Goal: Task Accomplishment & Management: Manage account settings

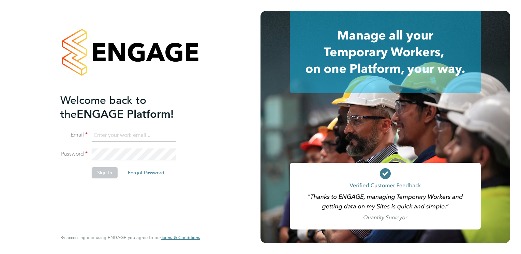
type input "[EMAIL_ADDRESS][PERSON_NAME][DOMAIN_NAME]"
click at [106, 174] on button "Sign In" at bounding box center [105, 172] width 26 height 11
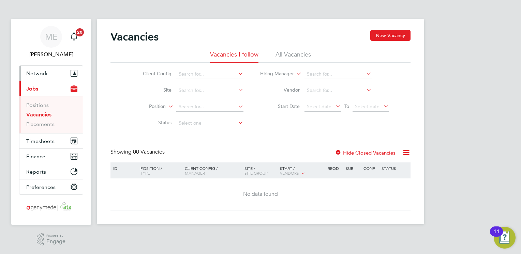
click at [61, 72] on button "Network" at bounding box center [50, 73] width 63 height 15
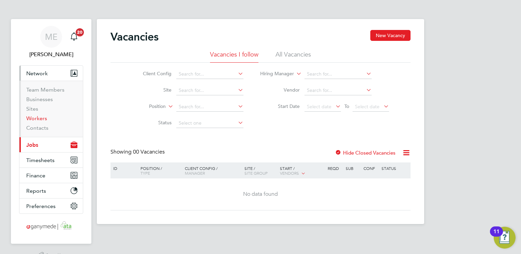
click at [34, 119] on link "Workers" at bounding box center [36, 118] width 21 height 6
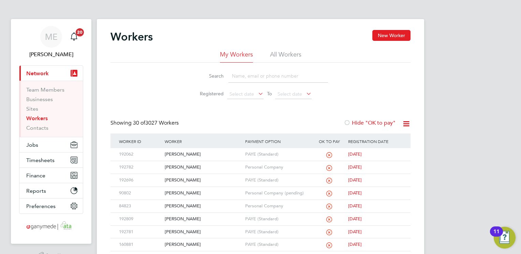
click at [235, 77] on input at bounding box center [278, 76] width 100 height 13
type input "paul"
click at [210, 158] on div "[PERSON_NAME]" at bounding box center [203, 154] width 80 height 13
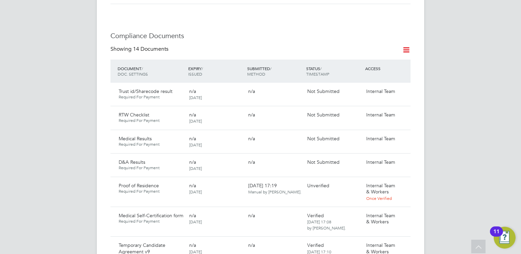
scroll to position [436, 0]
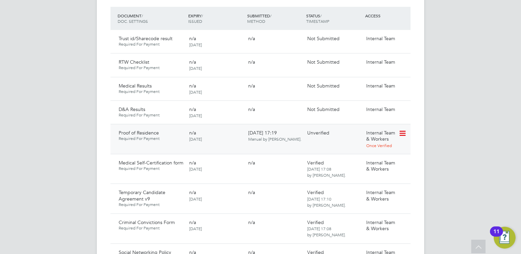
click at [402, 130] on icon at bounding box center [402, 134] width 7 height 8
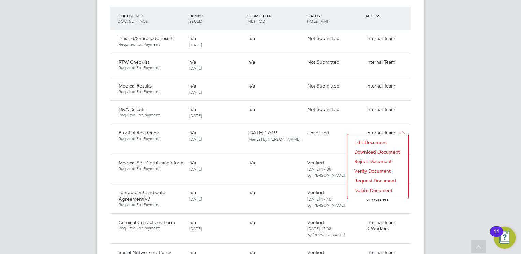
click at [365, 151] on li "Download Document" at bounding box center [378, 152] width 54 height 10
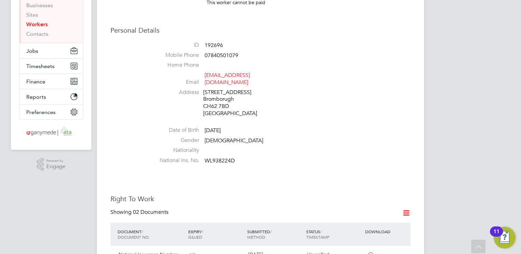
scroll to position [68, 0]
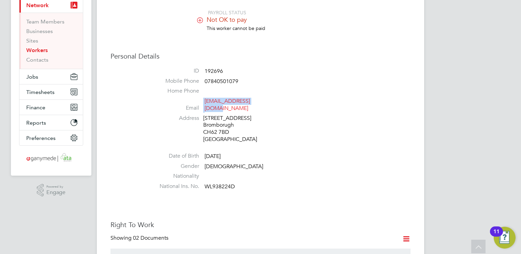
drag, startPoint x: 262, startPoint y: 100, endPoint x: 199, endPoint y: 103, distance: 62.5
click at [199, 103] on li "Email ptaggart77@gmail.com" at bounding box center [280, 106] width 259 height 17
copy li "ptaggart77@gmail.com"
copy li "[EMAIL_ADDRESS][DOMAIN_NAME]"
click at [265, 98] on li "Home Phone" at bounding box center [280, 93] width 259 height 10
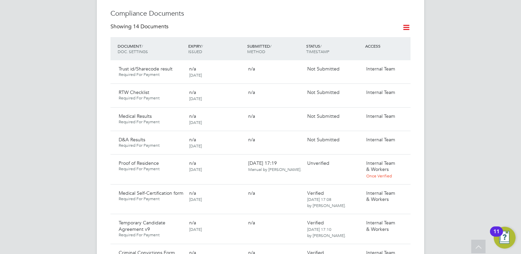
scroll to position [423, 0]
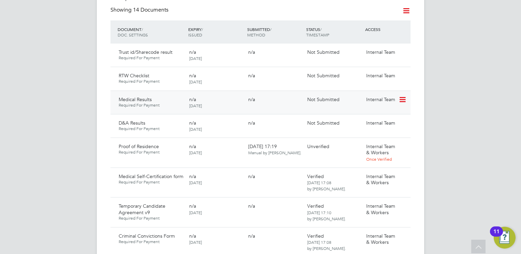
click at [401, 96] on icon at bounding box center [402, 100] width 7 height 8
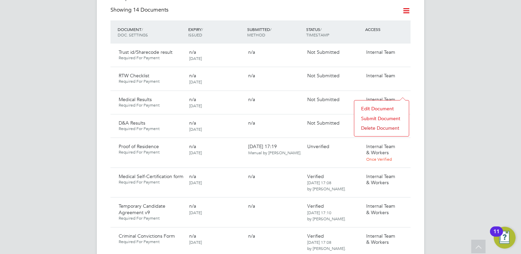
click at [375, 117] on li "Submit Document" at bounding box center [382, 119] width 48 height 10
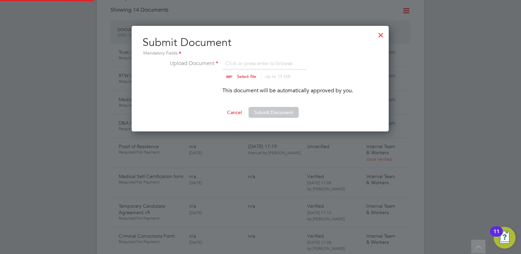
scroll to position [106, 258]
click at [239, 79] on input "file" at bounding box center [252, 69] width 107 height 20
type input "C:\fakepath\Paul TAGGART Non Sentinel _ HS2 Certificate (7).pdf"
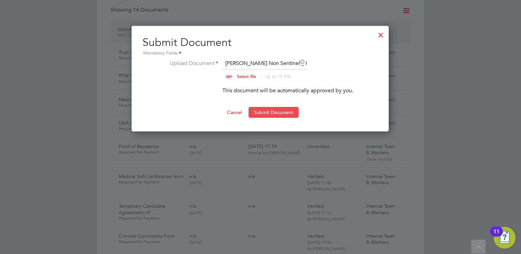
click at [269, 108] on button "Submit Document" at bounding box center [274, 112] width 50 height 11
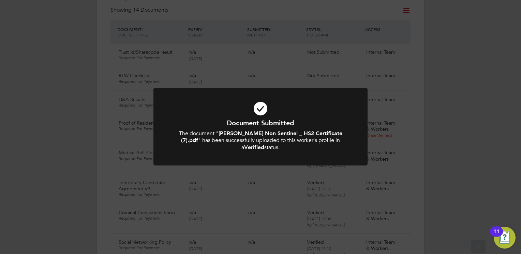
click at [259, 123] on h1 "Document Submitted" at bounding box center [260, 123] width 177 height 9
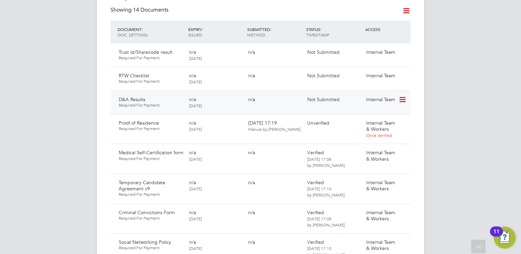
click at [401, 96] on icon at bounding box center [402, 100] width 7 height 8
click at [364, 117] on li "Submit Document" at bounding box center [382, 119] width 48 height 10
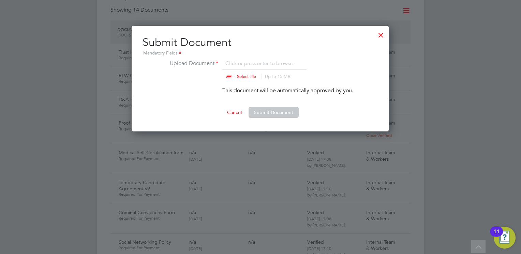
click at [241, 74] on input "file" at bounding box center [252, 69] width 107 height 20
type input "C:\fakepath\b10aa13c-ae20-4400-86be-09cbacd47dcf_V1.pdf"
click at [273, 111] on button "Submit Document" at bounding box center [274, 112] width 50 height 11
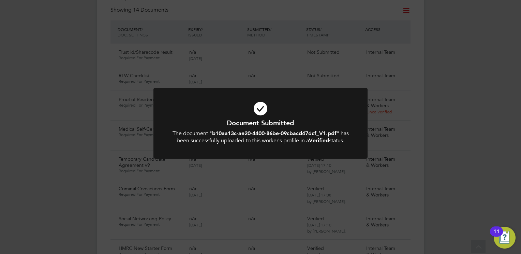
click at [256, 116] on icon at bounding box center [260, 108] width 177 height 27
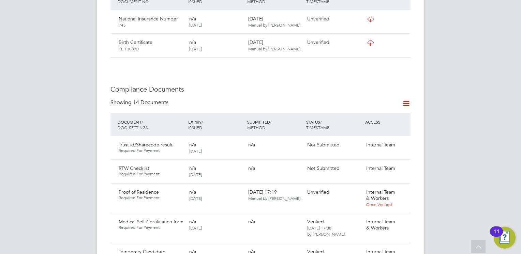
scroll to position [341, 0]
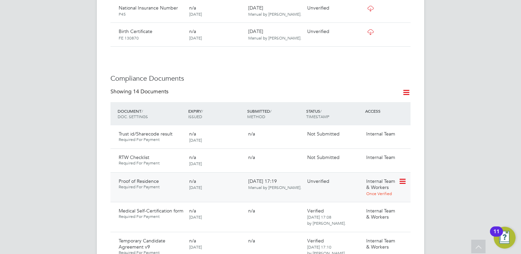
click at [404, 178] on icon at bounding box center [402, 182] width 7 height 8
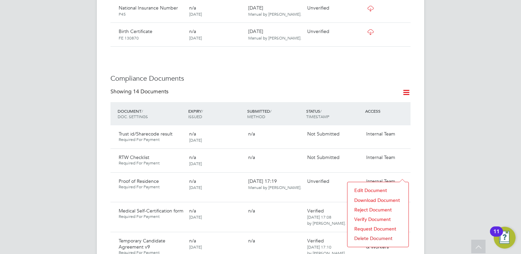
click at [364, 208] on li "Reject Document" at bounding box center [378, 210] width 54 height 10
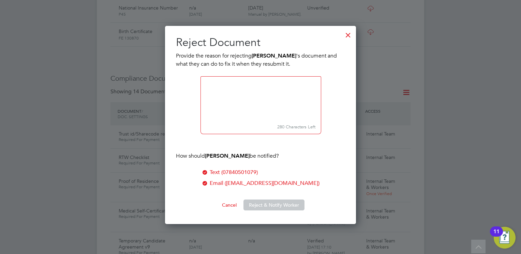
scroll to position [199, 191]
paste textarea ". Please upload a Full Drivers Licence or a Utilities bill (not a mobile phone …"
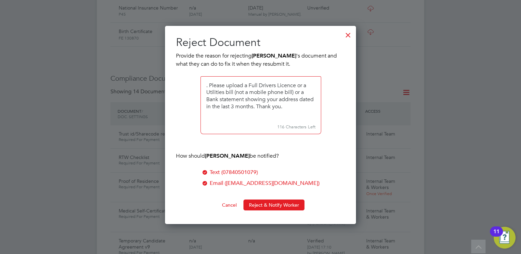
click at [210, 87] on textarea at bounding box center [261, 98] width 121 height 45
type textarea "Please upload a Full Drivers Licence or a Utilities bill (not a mobile phone bi…"
click at [262, 204] on button "Reject & Notify Worker" at bounding box center [273, 205] width 61 height 11
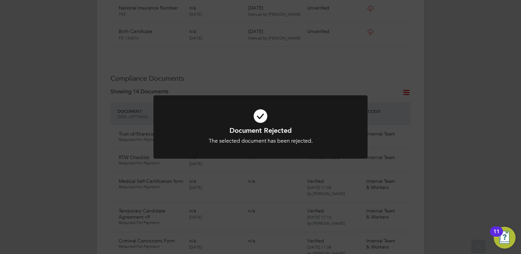
click at [258, 134] on h1 "Document Rejected" at bounding box center [260, 130] width 177 height 9
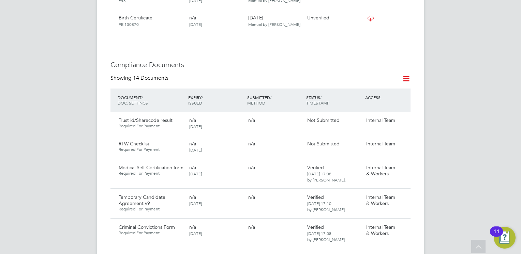
click at [258, 138] on div "n/a" at bounding box center [275, 144] width 59 height 12
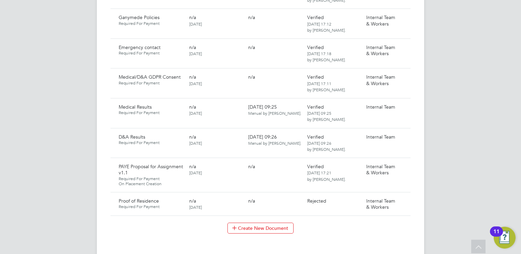
scroll to position [655, 0]
click at [402, 197] on icon at bounding box center [402, 201] width 7 height 8
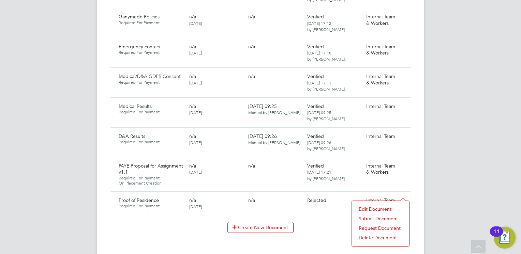
click at [372, 226] on li "Request Document" at bounding box center [380, 229] width 50 height 10
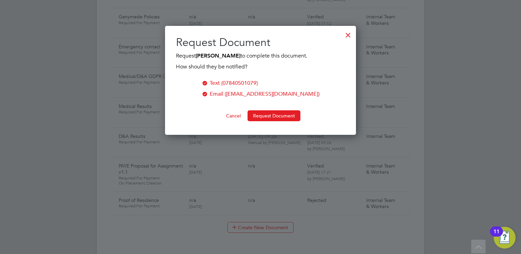
scroll to position [109, 191]
click at [275, 114] on button "Request Document" at bounding box center [274, 115] width 53 height 11
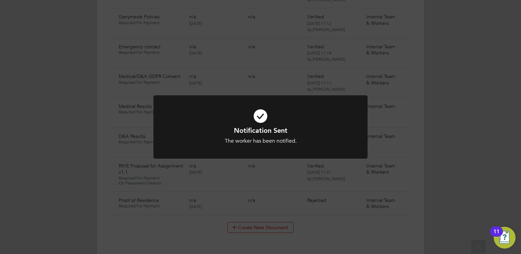
click at [201, 140] on div "The worker has been notified." at bounding box center [260, 141] width 177 height 7
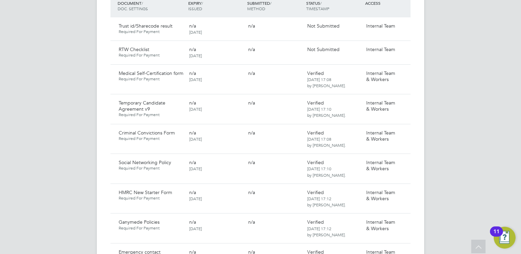
scroll to position [450, 0]
click at [402, 188] on icon at bounding box center [402, 192] width 7 height 8
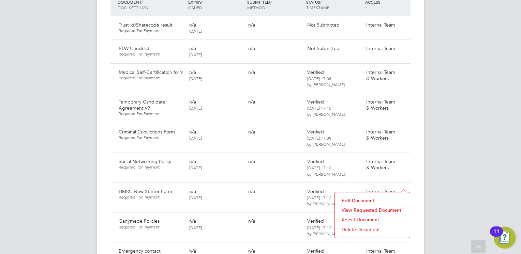
click at [360, 219] on li "Reject Document" at bounding box center [372, 220] width 68 height 10
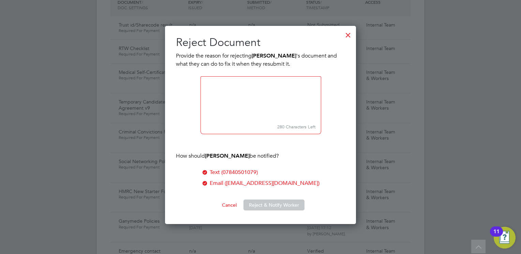
scroll to position [199, 191]
paste textarea "You have not completed correctly. Please download the form and ensure you answe…"
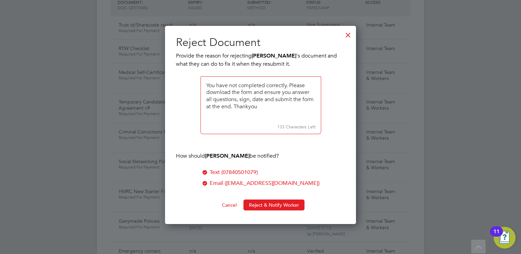
click at [292, 84] on textarea at bounding box center [261, 98] width 121 height 45
click at [288, 107] on textarea at bounding box center [261, 98] width 121 height 45
click at [266, 108] on textarea at bounding box center [261, 98] width 121 height 45
click at [269, 108] on textarea at bounding box center [261, 98] width 121 height 45
click at [274, 99] on textarea at bounding box center [261, 98] width 121 height 45
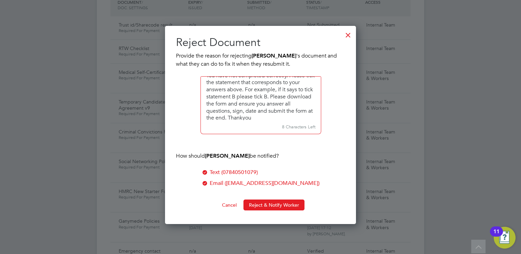
scroll to position [5, 0]
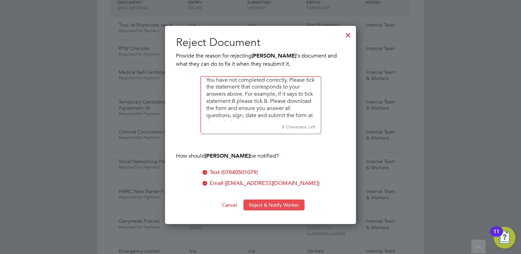
type textarea "You have not completed correctly. Please tick the statement that corresponds to…"
click at [258, 206] on button "Reject & Notify Worker" at bounding box center [273, 205] width 61 height 11
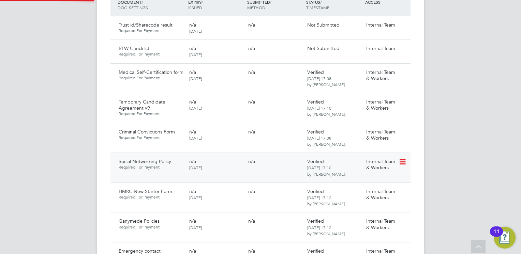
scroll to position [464, 0]
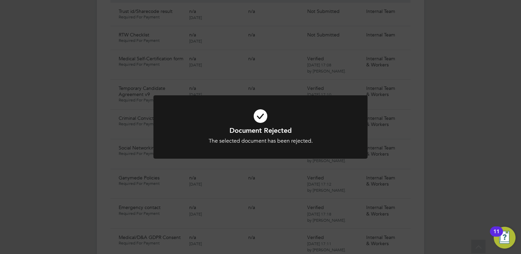
click at [246, 139] on div "The selected document has been rejected." at bounding box center [260, 141] width 177 height 7
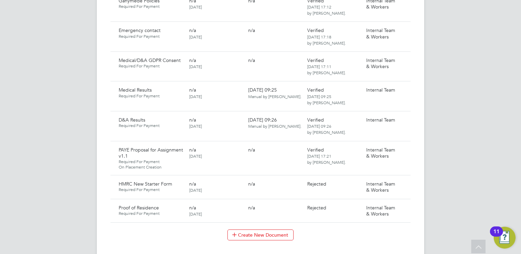
scroll to position [655, 0]
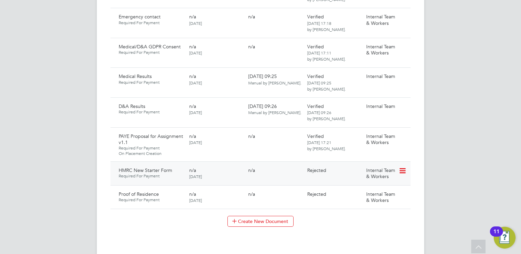
click at [403, 167] on icon at bounding box center [402, 171] width 7 height 8
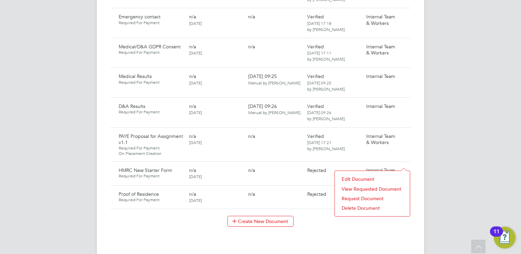
click at [369, 197] on li "Request Document" at bounding box center [372, 199] width 68 height 10
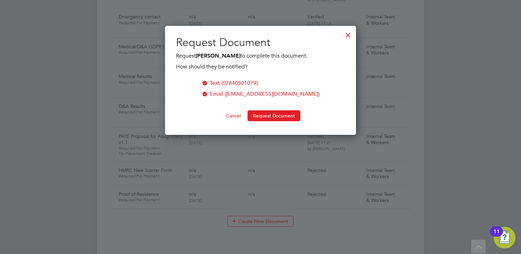
scroll to position [109, 191]
click at [266, 113] on button "Request Document" at bounding box center [274, 115] width 53 height 11
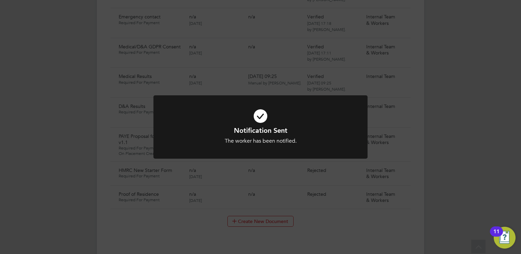
click at [216, 139] on div "The worker has been notified." at bounding box center [260, 141] width 177 height 7
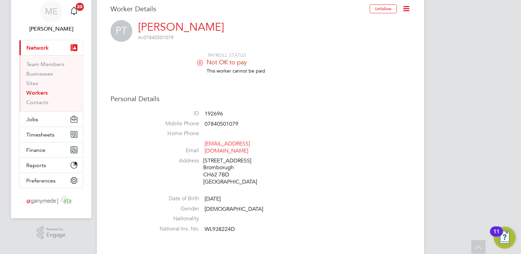
scroll to position [0, 0]
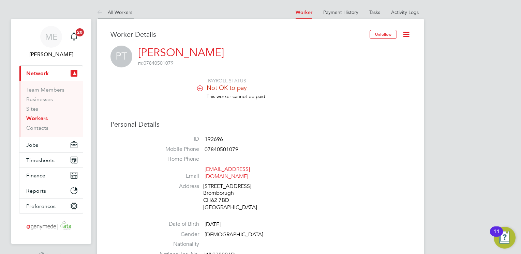
click at [97, 9] on icon at bounding box center [101, 13] width 9 height 9
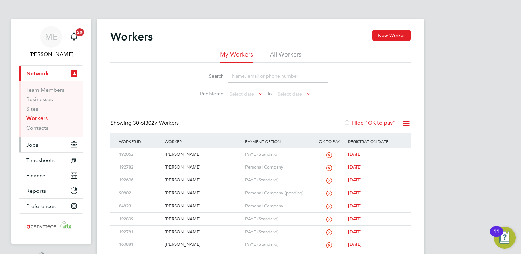
click at [39, 142] on button "Jobs" at bounding box center [50, 144] width 63 height 15
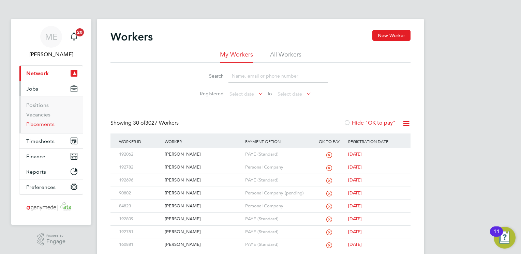
click at [44, 125] on link "Placements" at bounding box center [40, 124] width 28 height 6
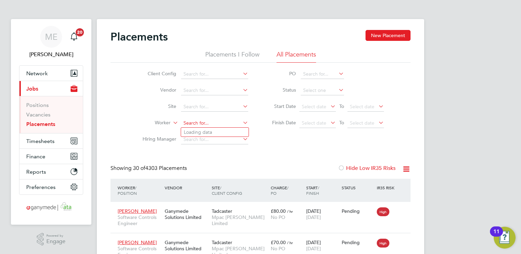
click at [188, 122] on input at bounding box center [214, 124] width 67 height 10
click at [192, 129] on li "Wendy Brockman" at bounding box center [223, 132] width 84 height 9
type input "Wendy Brockman"
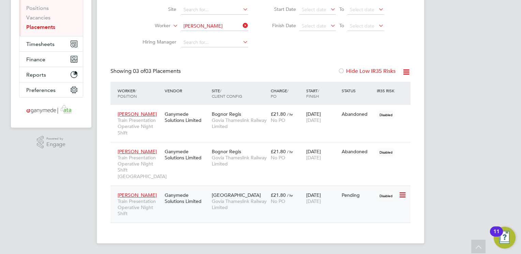
click at [366, 206] on div "Wendy Brockman Train Presentation Operative Night Shift Ganymede Solutions Limi…" at bounding box center [260, 205] width 300 height 38
click at [337, 206] on div "08 Sep 2025 07 Mar 2026" at bounding box center [322, 198] width 35 height 19
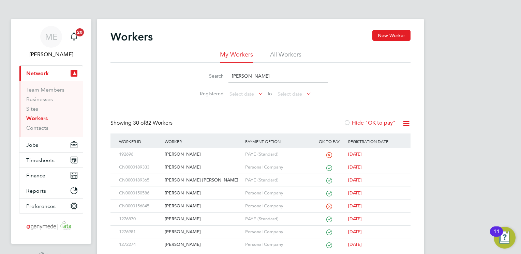
drag, startPoint x: 247, startPoint y: 73, endPoint x: 226, endPoint y: 76, distance: 21.3
click at [226, 76] on div "Search paul" at bounding box center [260, 76] width 135 height 13
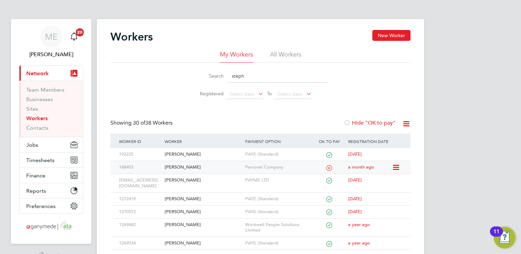
type input "steph"
click at [204, 164] on div "Stephen Quin" at bounding box center [203, 167] width 80 height 13
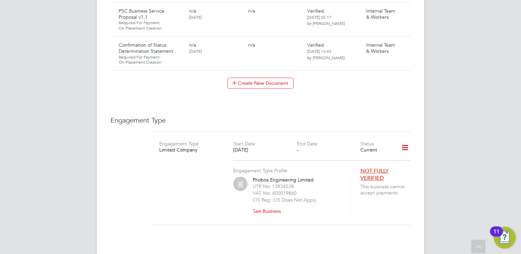
scroll to position [955, 0]
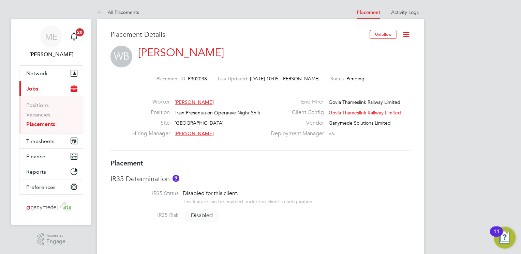
click at [404, 33] on icon at bounding box center [406, 34] width 9 height 9
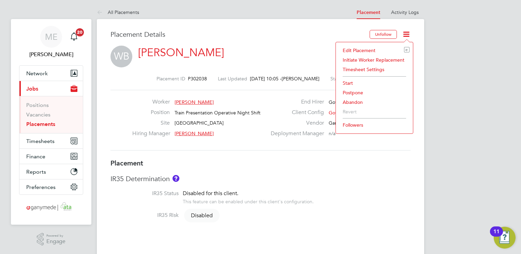
click at [354, 46] on li "Edit Placement e" at bounding box center [374, 51] width 70 height 10
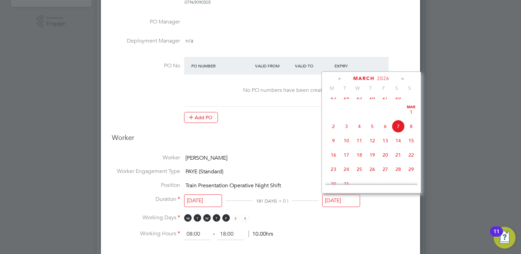
click at [334, 199] on input "07 Mar 2026" at bounding box center [341, 201] width 38 height 13
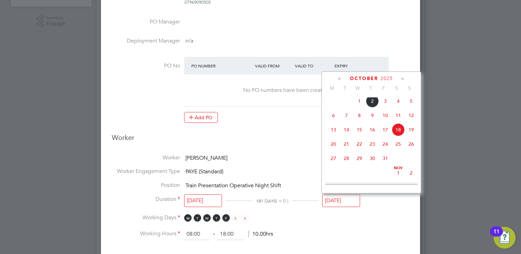
click at [374, 103] on span "2" at bounding box center [372, 101] width 13 height 13
type input "02 Oct 2025"
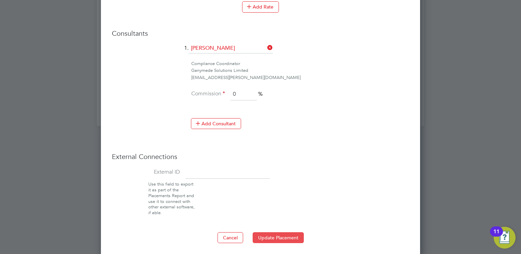
click at [266, 233] on button "Update Placement" at bounding box center [278, 238] width 51 height 11
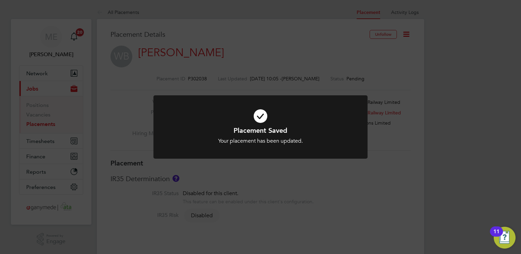
click at [214, 134] on h1 "Placement Saved" at bounding box center [260, 130] width 177 height 9
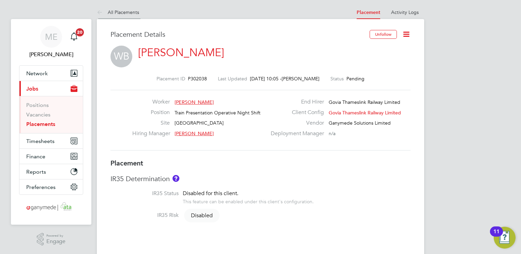
click at [100, 14] on icon at bounding box center [101, 13] width 9 height 9
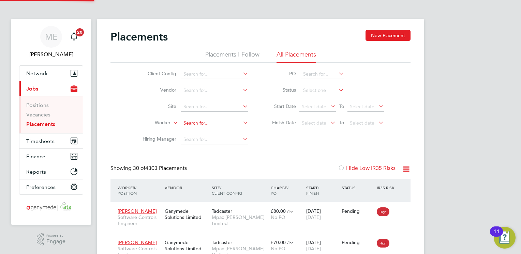
scroll to position [19, 47]
click at [190, 121] on input at bounding box center [214, 124] width 67 height 10
click at [194, 143] on b "Liam" at bounding box center [204, 142] width 40 height 6
type input "[PERSON_NAME]"
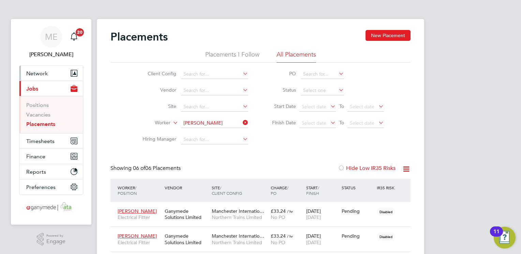
click at [45, 73] on span "Network" at bounding box center [36, 73] width 21 height 6
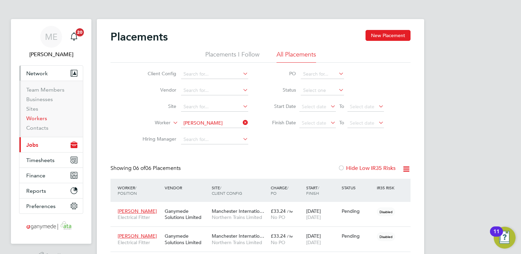
click at [38, 119] on link "Workers" at bounding box center [36, 118] width 21 height 6
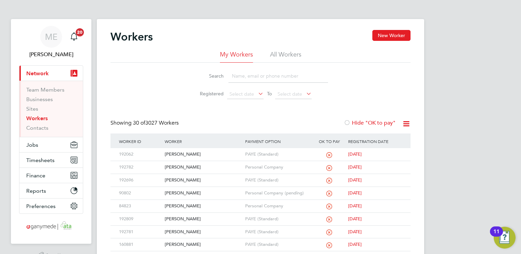
click at [244, 77] on input at bounding box center [278, 76] width 100 height 13
type input "LIAM"
click at [195, 179] on div "[PERSON_NAME]" at bounding box center [203, 180] width 80 height 13
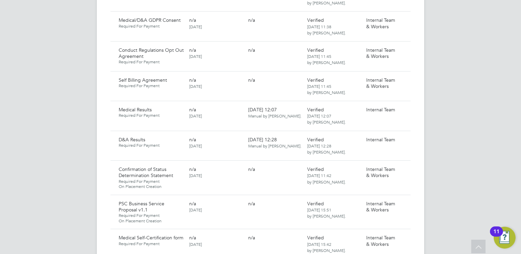
scroll to position [450, 0]
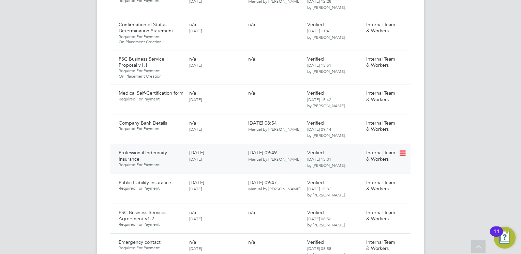
scroll to position [627, 0]
click at [405, 149] on icon at bounding box center [402, 153] width 7 height 8
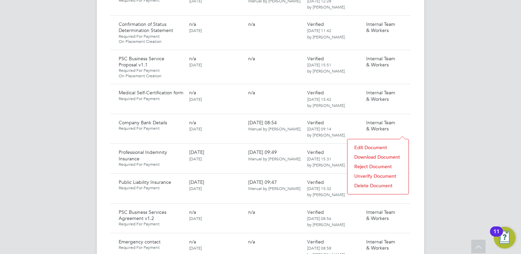
click at [369, 156] on li "Download Document" at bounding box center [378, 157] width 54 height 10
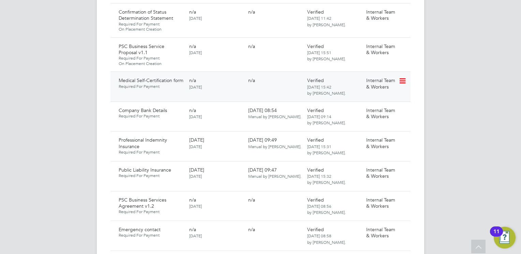
scroll to position [641, 0]
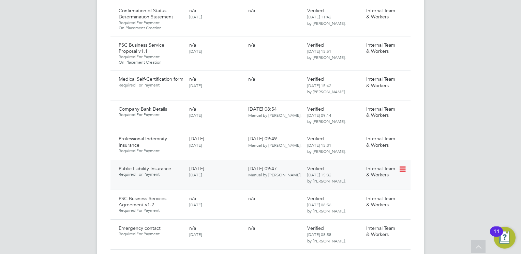
click at [405, 165] on icon at bounding box center [402, 169] width 7 height 8
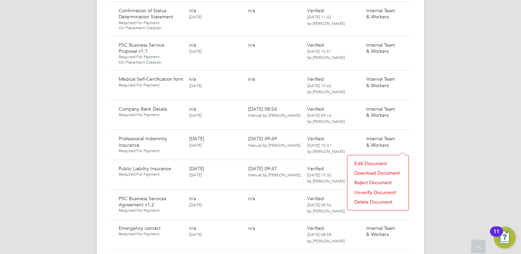
click at [364, 172] on li "Download Document" at bounding box center [378, 173] width 54 height 10
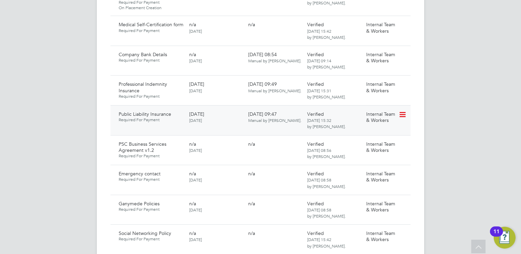
scroll to position [682, 0]
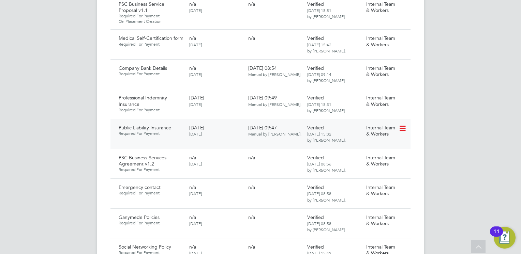
click at [402, 124] on icon at bounding box center [402, 128] width 7 height 8
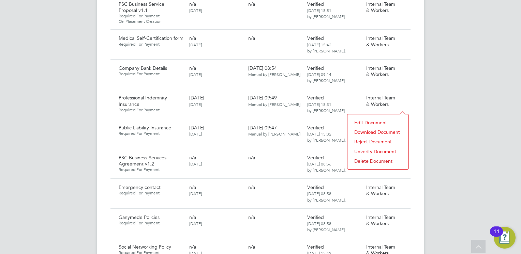
click at [372, 129] on li "Download Document" at bounding box center [378, 133] width 54 height 10
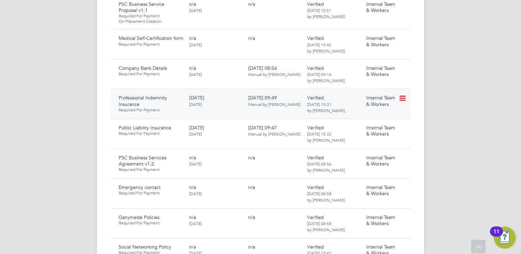
click at [402, 94] on icon at bounding box center [402, 98] width 7 height 8
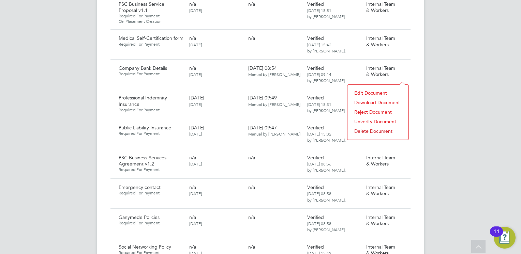
click at [368, 99] on li "Download Document" at bounding box center [378, 103] width 54 height 10
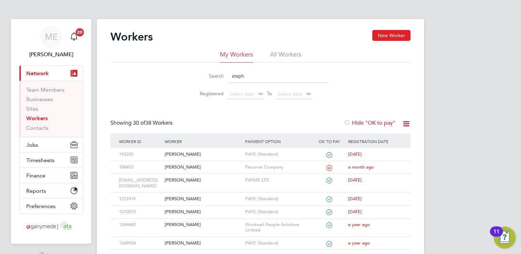
drag, startPoint x: 250, startPoint y: 78, endPoint x: 222, endPoint y: 78, distance: 27.6
click at [222, 78] on div "Search steph" at bounding box center [260, 76] width 135 height 13
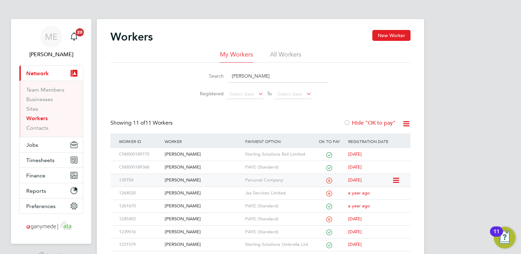
type input "[PERSON_NAME]"
click at [203, 178] on div "[PERSON_NAME]" at bounding box center [203, 180] width 80 height 13
click at [210, 182] on div "[PERSON_NAME]" at bounding box center [203, 180] width 80 height 13
click at [211, 178] on div "[PERSON_NAME]" at bounding box center [203, 180] width 80 height 13
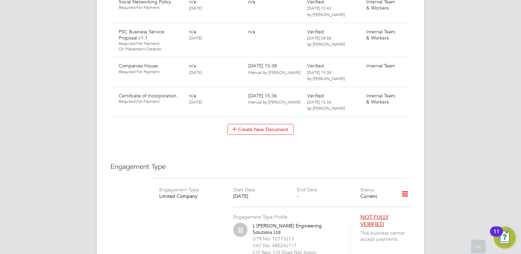
scroll to position [941, 0]
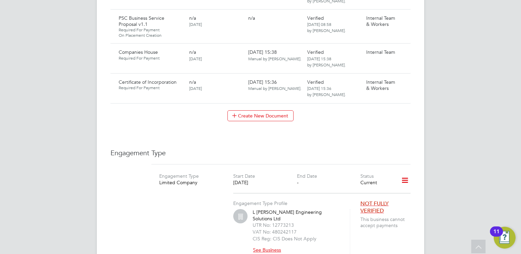
click at [259, 245] on button "See Business" at bounding box center [270, 250] width 34 height 11
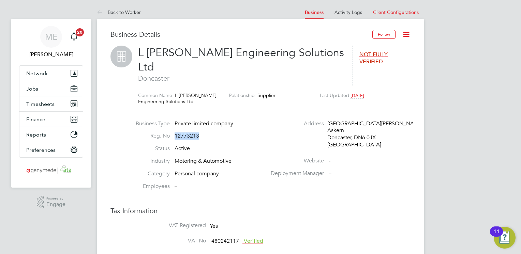
drag, startPoint x: 201, startPoint y: 120, endPoint x: 175, endPoint y: 124, distance: 26.5
click at [175, 133] on li "Reg. No 12773213" at bounding box center [199, 139] width 134 height 13
copy span "12773213"
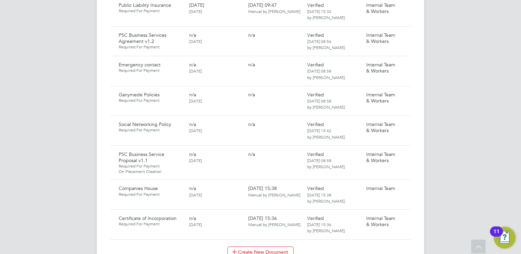
scroll to position [818, 0]
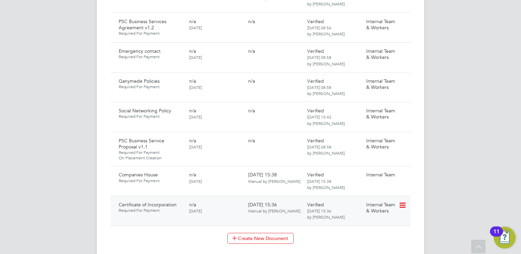
click at [402, 202] on icon at bounding box center [402, 206] width 7 height 8
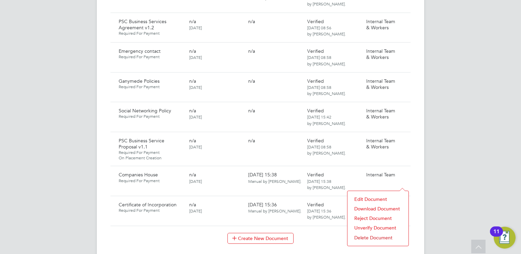
click at [364, 207] on li "Download Document" at bounding box center [378, 209] width 54 height 10
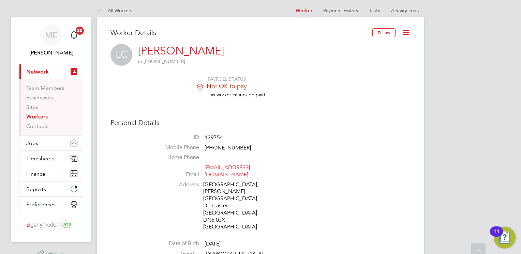
scroll to position [0, 0]
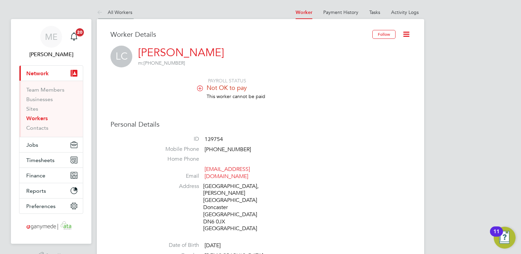
click at [98, 12] on icon at bounding box center [101, 13] width 9 height 9
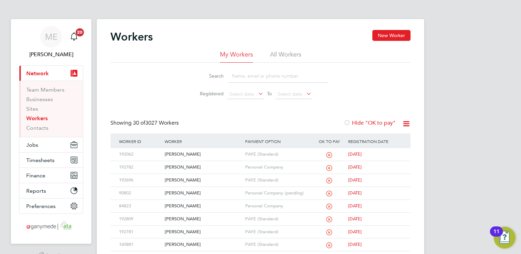
click at [250, 78] on input at bounding box center [278, 76] width 100 height 13
type input "PAUL"
click at [202, 152] on div "Paul Taggart" at bounding box center [203, 154] width 80 height 13
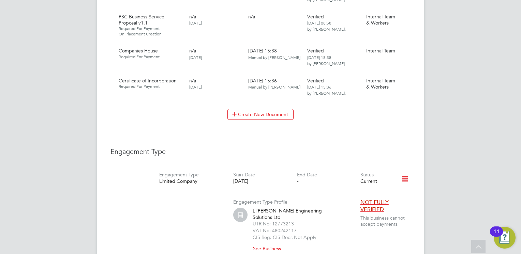
scroll to position [968, 0]
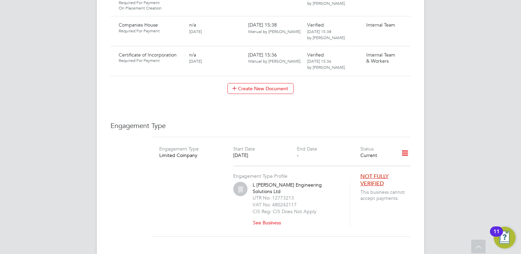
click at [267, 218] on button "See Business" at bounding box center [270, 223] width 34 height 11
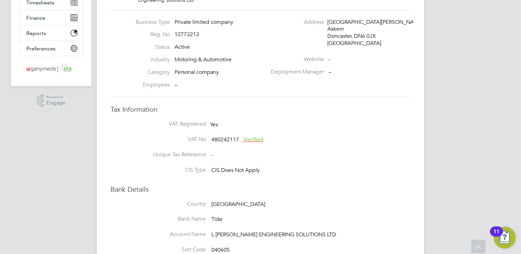
scroll to position [40, 0]
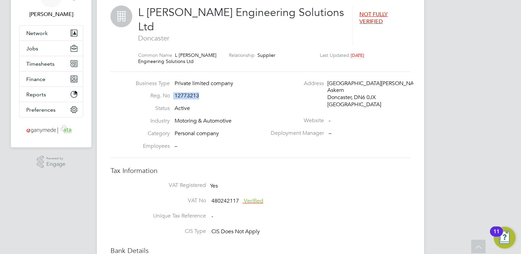
drag, startPoint x: 201, startPoint y: 81, endPoint x: 173, endPoint y: 83, distance: 27.4
click at [173, 92] on li "Reg. No 12773213" at bounding box center [199, 98] width 134 height 13
copy li "12773213"
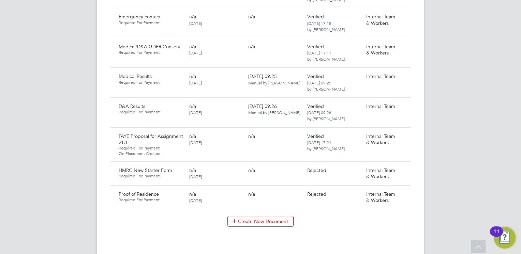
scroll to position [668, 0]
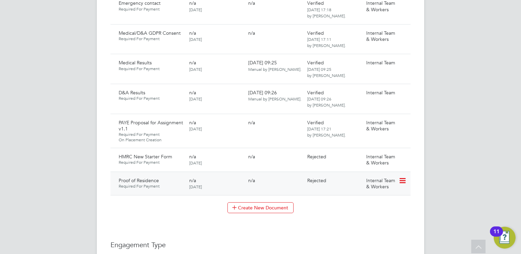
click at [405, 177] on icon at bounding box center [402, 181] width 7 height 8
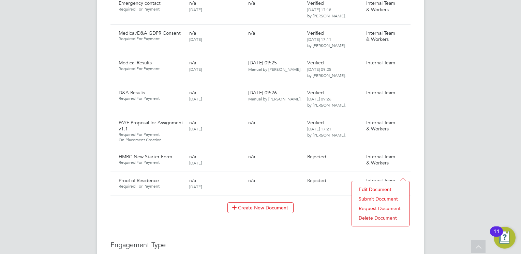
click at [375, 198] on li "Submit Document" at bounding box center [380, 199] width 50 height 10
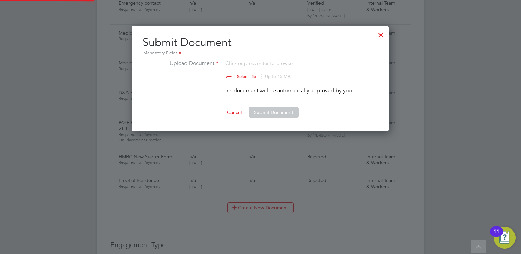
scroll to position [106, 258]
click at [247, 73] on input "file" at bounding box center [252, 69] width 107 height 20
type input "C:\fakepath\image.jfif"
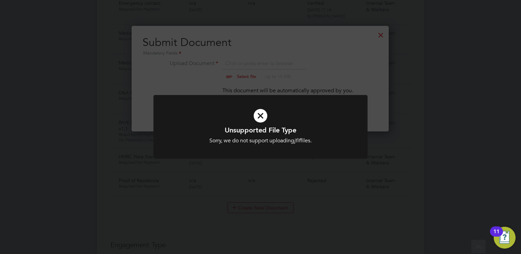
click at [244, 128] on h1 "Unsupported File Type" at bounding box center [260, 130] width 177 height 9
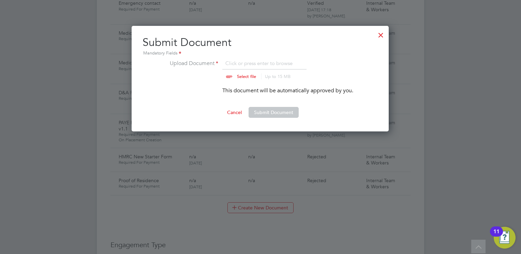
click at [236, 75] on input "file" at bounding box center [252, 69] width 107 height 20
type input "C:\fakepath\[PERSON_NAME] POA.pdf"
click at [266, 110] on button "Submit Document" at bounding box center [274, 112] width 50 height 11
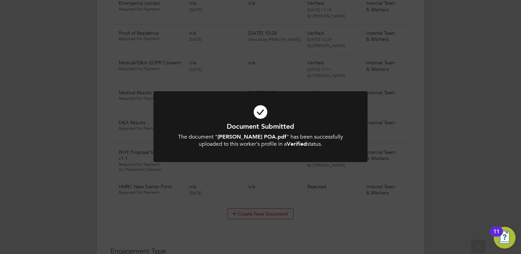
click at [229, 111] on icon at bounding box center [260, 112] width 177 height 27
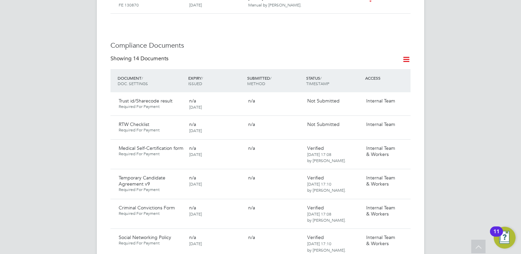
scroll to position [368, 0]
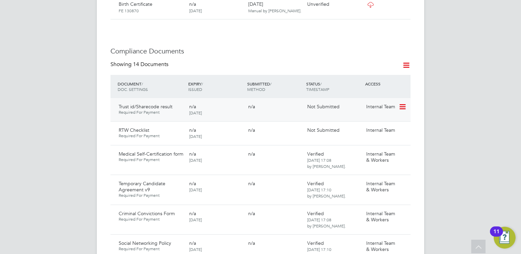
click at [401, 103] on icon at bounding box center [402, 107] width 7 height 8
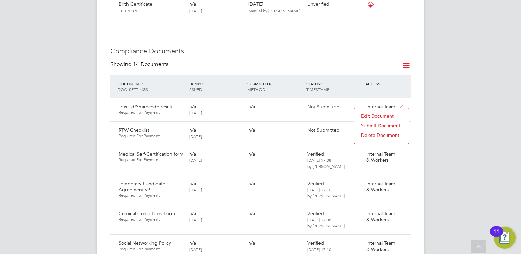
click at [372, 123] on li "Submit Document" at bounding box center [382, 126] width 48 height 10
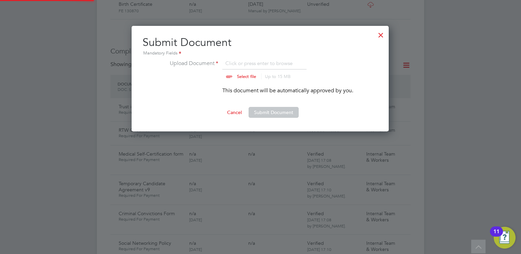
scroll to position [106, 258]
click at [239, 74] on input "file" at bounding box center [252, 69] width 107 height 20
type input "C:\fakepath\[PERSON_NAME].pdf"
click at [266, 113] on button "Submit Document" at bounding box center [274, 112] width 50 height 11
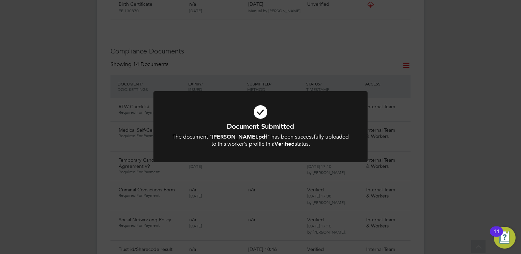
click at [262, 120] on icon at bounding box center [260, 112] width 177 height 27
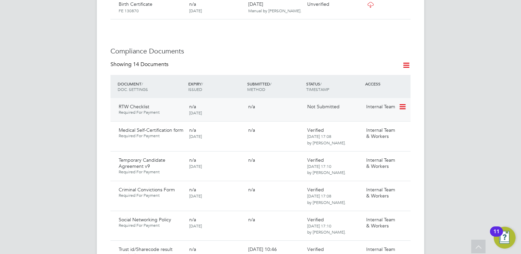
click at [401, 103] on icon at bounding box center [402, 107] width 7 height 8
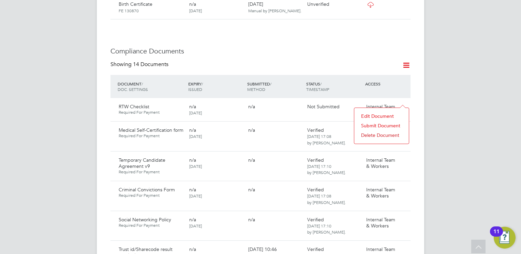
click at [361, 124] on li "Submit Document" at bounding box center [382, 126] width 48 height 10
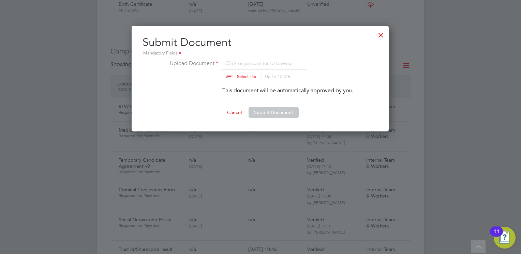
click at [238, 73] on input "file" at bounding box center [252, 69] width 107 height 20
type input "C:\fakepath\Right to Work Checklist - [PERSON_NAME].pdf"
click at [257, 112] on button "Submit Document" at bounding box center [274, 112] width 50 height 11
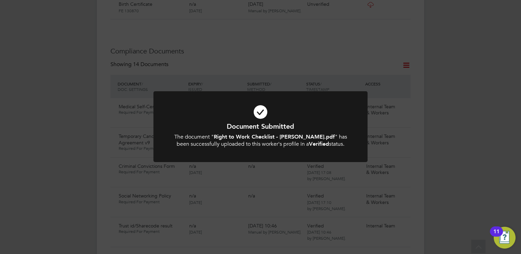
click at [223, 142] on div "The document " Right to Work Checklist - [PERSON_NAME].pdf " has been successfu…" at bounding box center [260, 141] width 177 height 14
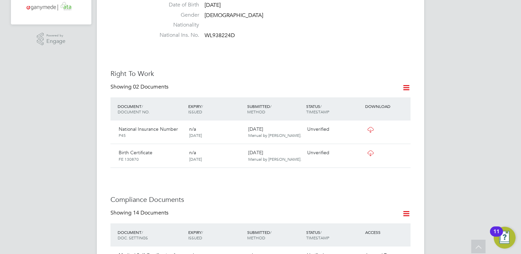
scroll to position [246, 0]
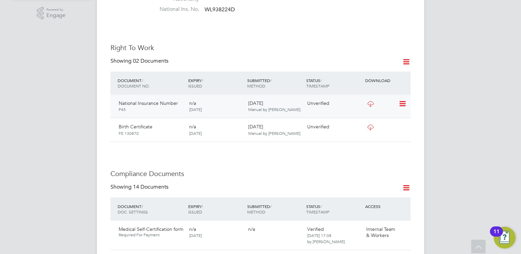
click at [401, 100] on icon at bounding box center [402, 104] width 7 height 8
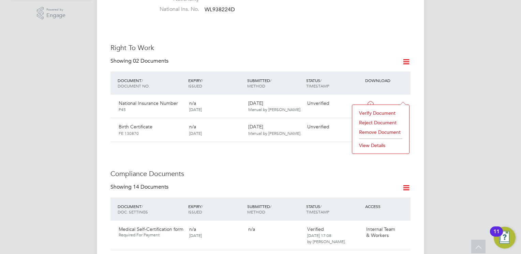
click at [368, 110] on li "Verify Document" at bounding box center [381, 113] width 50 height 10
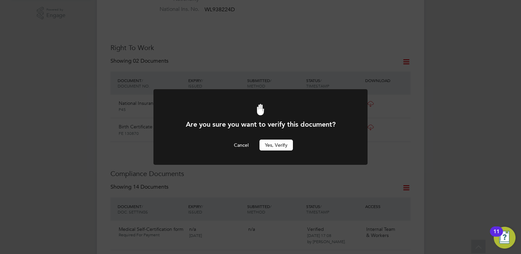
scroll to position [0, 0]
click at [278, 143] on button "Yes, verify" at bounding box center [275, 145] width 33 height 11
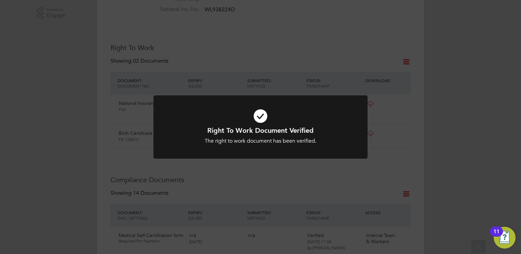
click at [310, 126] on h1 "Right To Work Document Verified" at bounding box center [260, 130] width 177 height 9
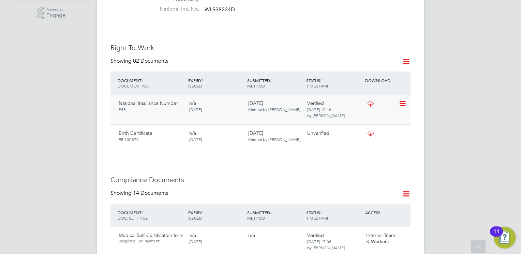
click at [404, 100] on icon at bounding box center [402, 104] width 7 height 8
click at [402, 130] on icon at bounding box center [402, 134] width 7 height 8
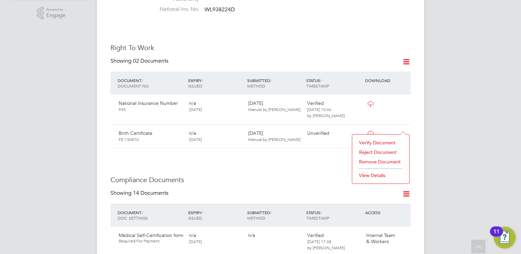
click at [376, 140] on li "Verify Document" at bounding box center [381, 143] width 50 height 10
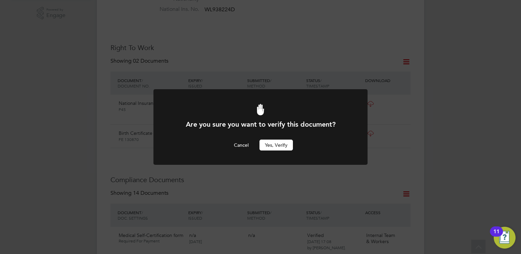
scroll to position [0, 0]
click at [275, 144] on button "Yes, verify" at bounding box center [275, 145] width 33 height 11
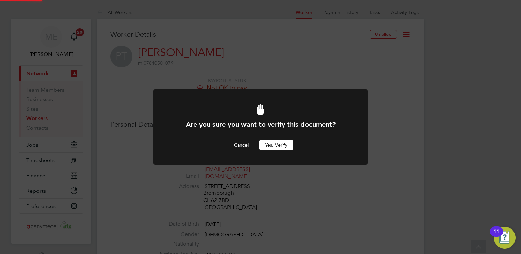
scroll to position [246, 0]
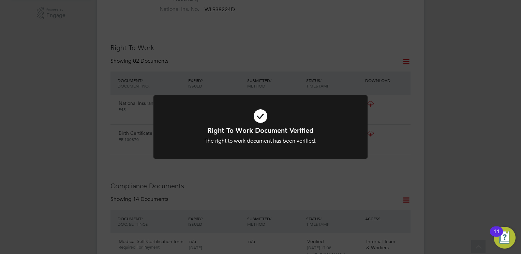
click at [244, 133] on h1 "Right To Work Document Verified" at bounding box center [260, 130] width 177 height 9
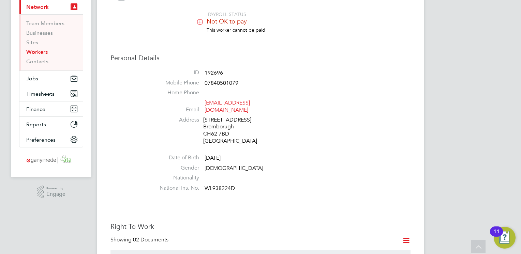
scroll to position [14, 0]
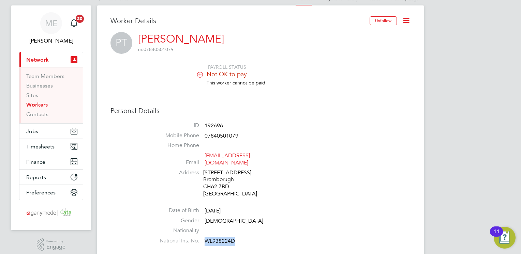
drag, startPoint x: 234, startPoint y: 235, endPoint x: 204, endPoint y: 238, distance: 30.1
click at [204, 238] on li "National Ins. No. WL938224D" at bounding box center [280, 243] width 259 height 10
copy span "WL938224D"
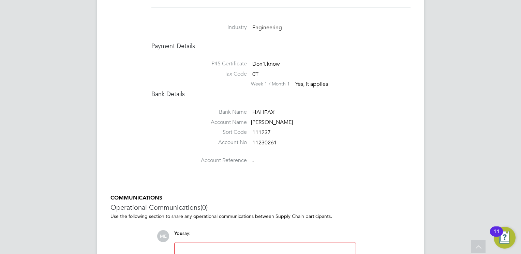
scroll to position [996, 0]
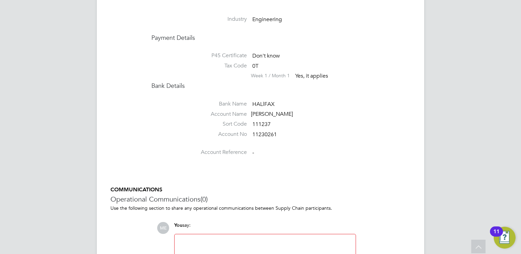
drag, startPoint x: 291, startPoint y: 102, endPoint x: 273, endPoint y: 104, distance: 18.2
click at [273, 111] on div "[PERSON_NAME]" at bounding box center [283, 114] width 65 height 7
drag, startPoint x: 273, startPoint y: 104, endPoint x: 270, endPoint y: 109, distance: 5.6
click at [270, 109] on ul "Bank Name HALlFAX Account Name [PERSON_NAME] Sort Code 111237 Account No 112302…" at bounding box center [280, 126] width 259 height 66
drag, startPoint x: 277, startPoint y: 124, endPoint x: 250, endPoint y: 125, distance: 27.6
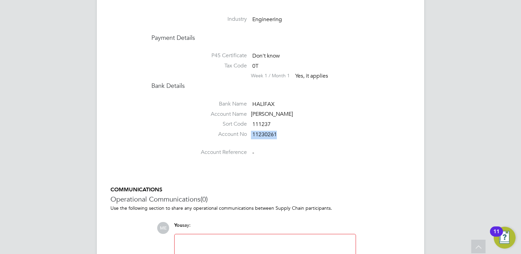
click at [250, 131] on li "Account No 11230261" at bounding box center [280, 136] width 259 height 10
copy li "11230261"
drag, startPoint x: 271, startPoint y: 111, endPoint x: 253, endPoint y: 113, distance: 18.1
click at [253, 121] on li "Sort Code 111237" at bounding box center [280, 126] width 259 height 10
copy span "111237"
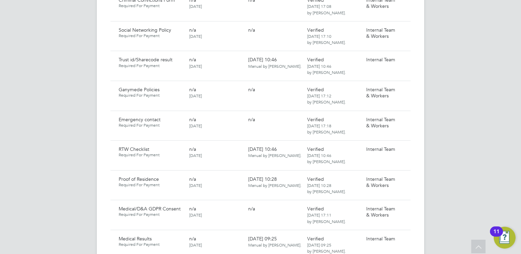
scroll to position [546, 0]
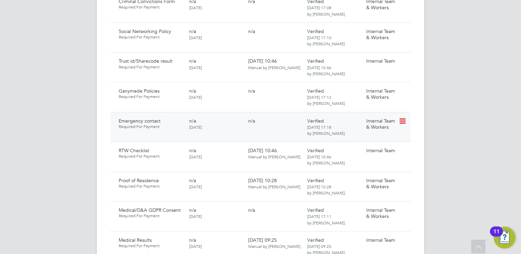
click at [402, 117] on icon at bounding box center [402, 121] width 7 height 8
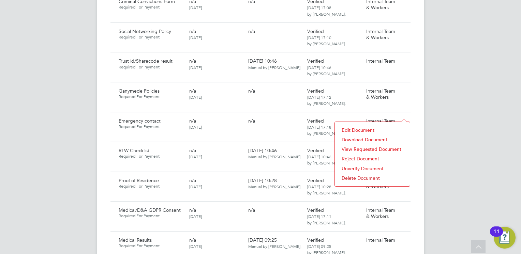
click at [359, 138] on li "Download Document" at bounding box center [372, 140] width 68 height 10
